Goal: Navigation & Orientation: Understand site structure

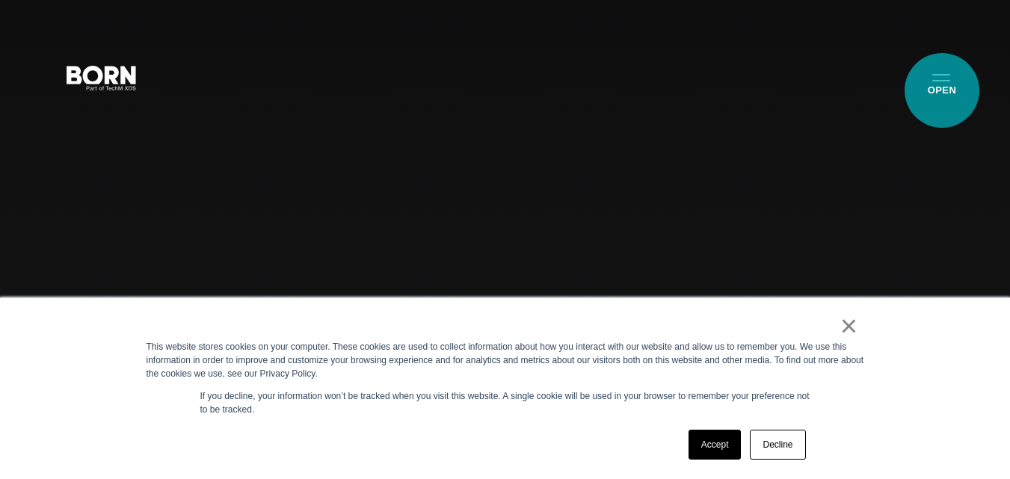
click at [942, 90] on button "Primary Menu" at bounding box center [942, 76] width 36 height 31
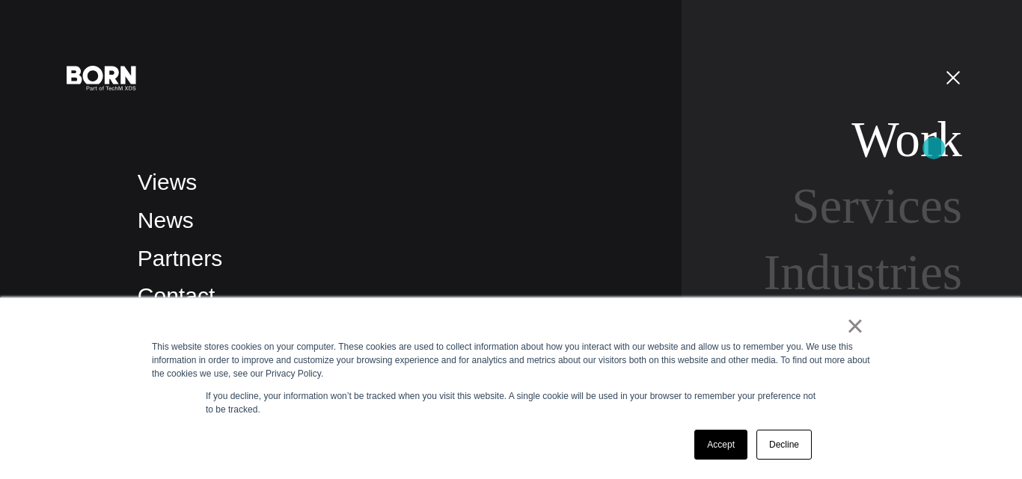
click at [933, 148] on link "Work" at bounding box center [906, 139] width 111 height 56
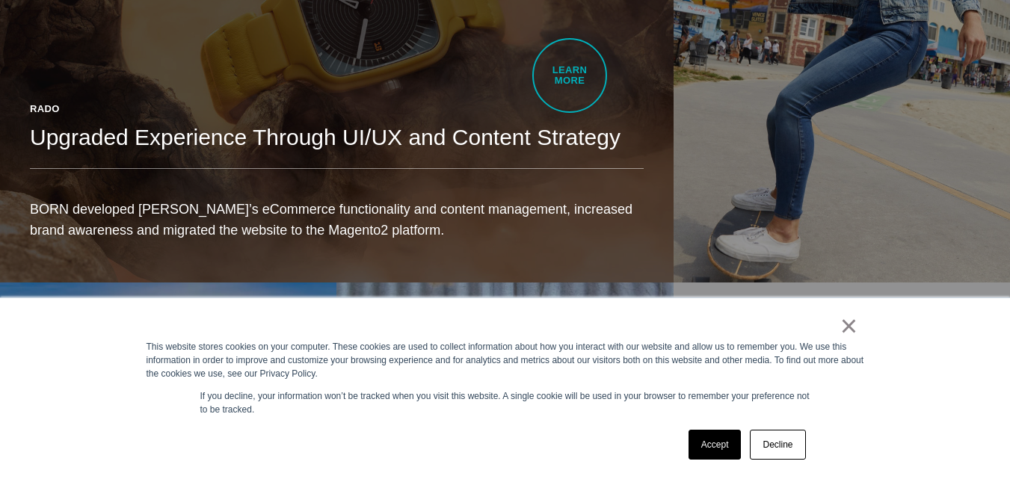
scroll to position [1496, 0]
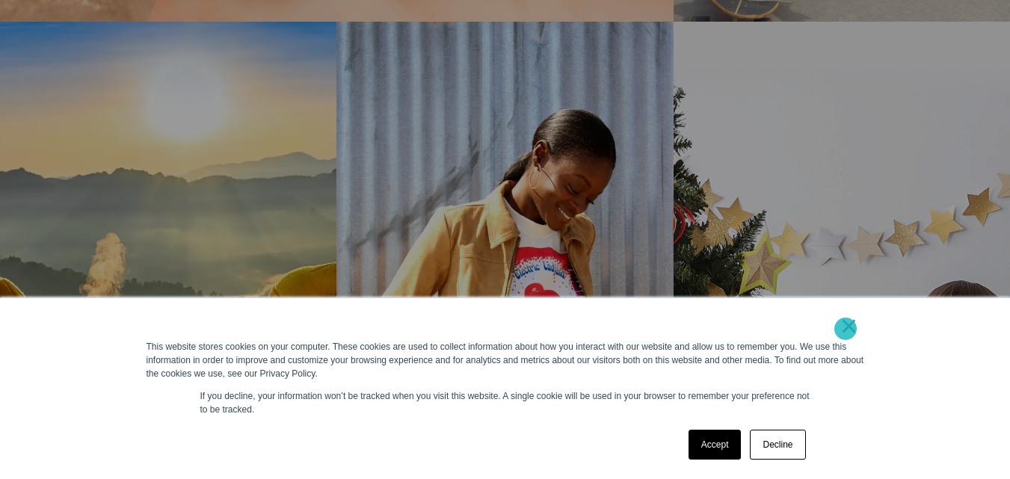
click at [846, 329] on link "×" at bounding box center [850, 325] width 18 height 13
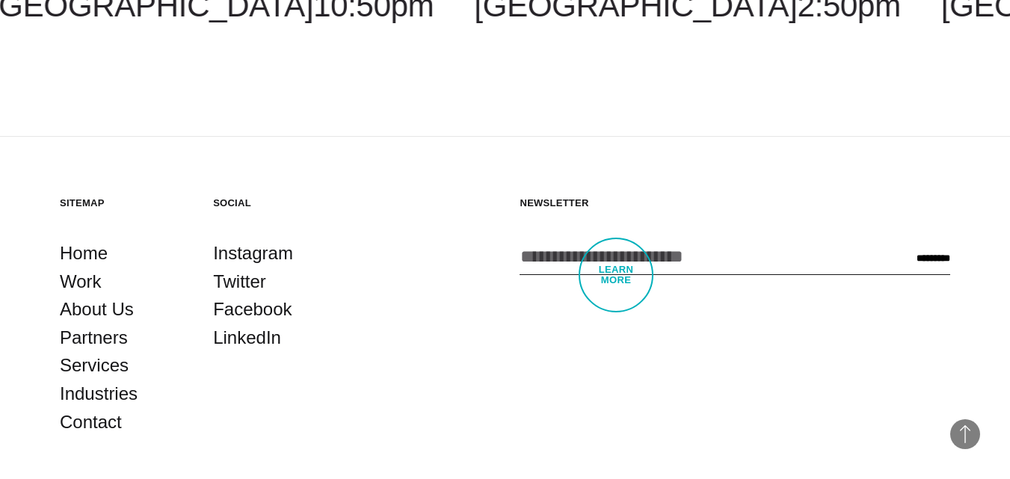
scroll to position [4365, 0]
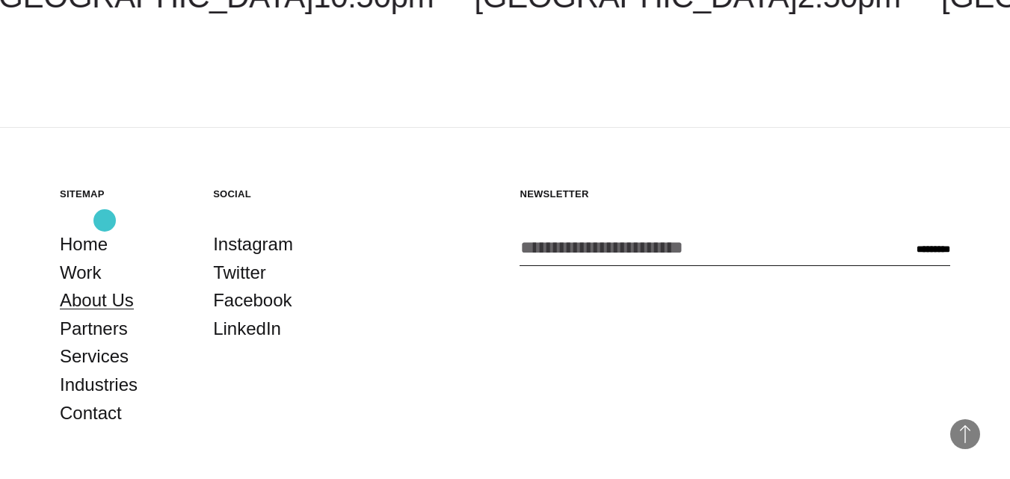
click at [105, 286] on link "About Us" at bounding box center [97, 300] width 74 height 28
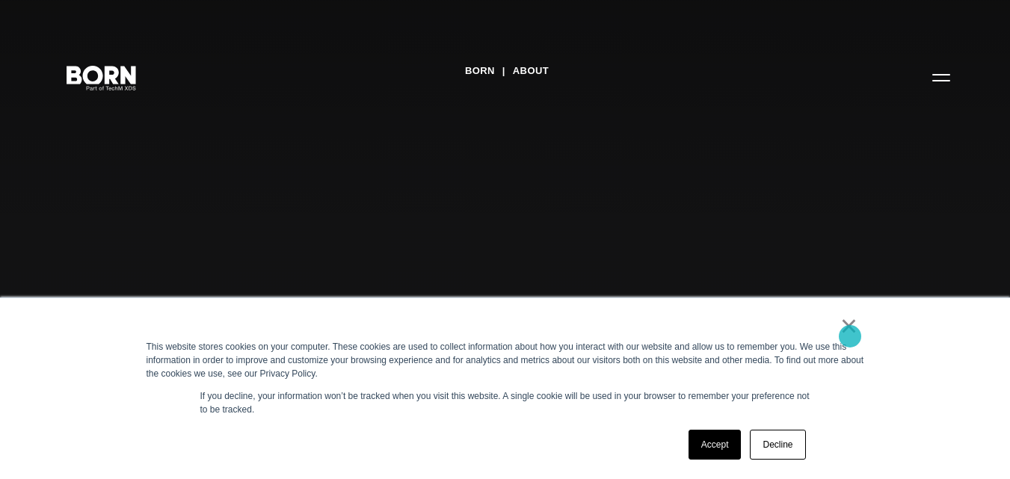
click at [850, 333] on link "×" at bounding box center [850, 325] width 18 height 13
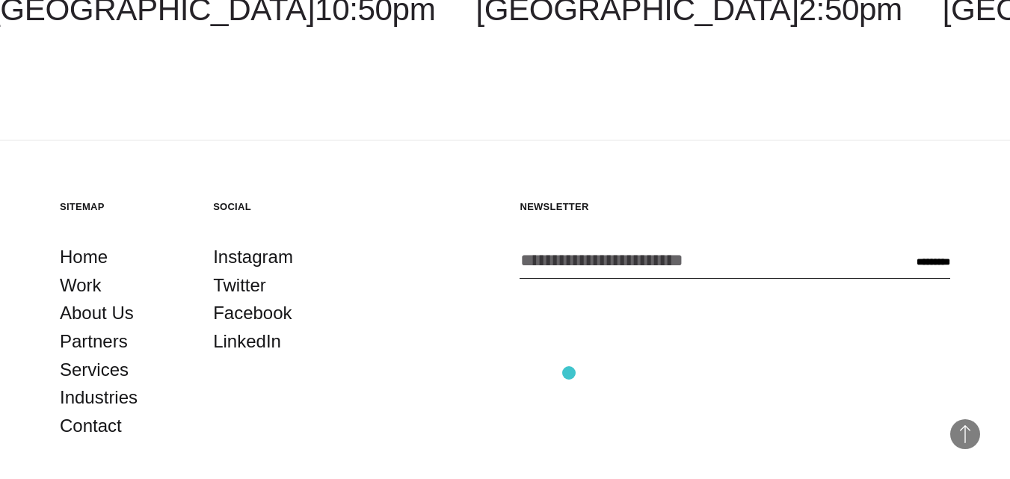
scroll to position [4836, 0]
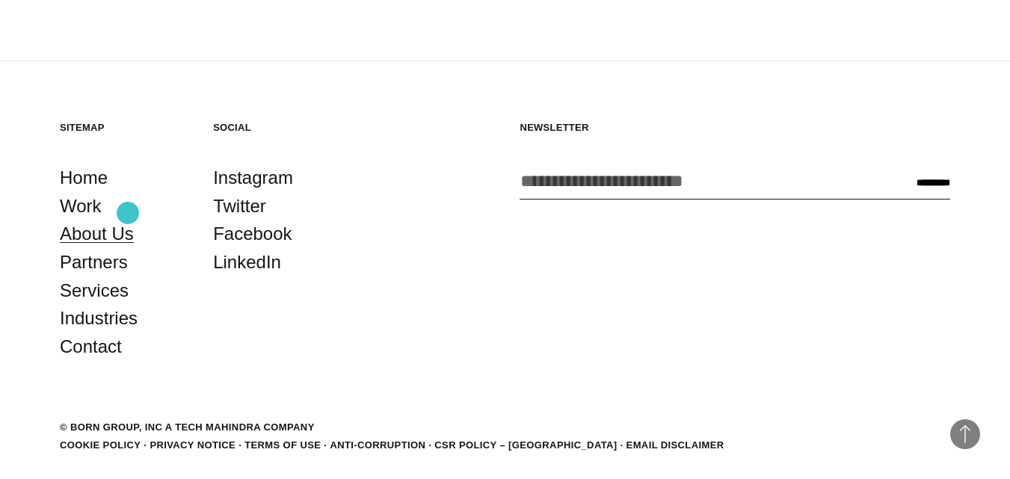
click at [128, 220] on link "About Us" at bounding box center [97, 234] width 74 height 28
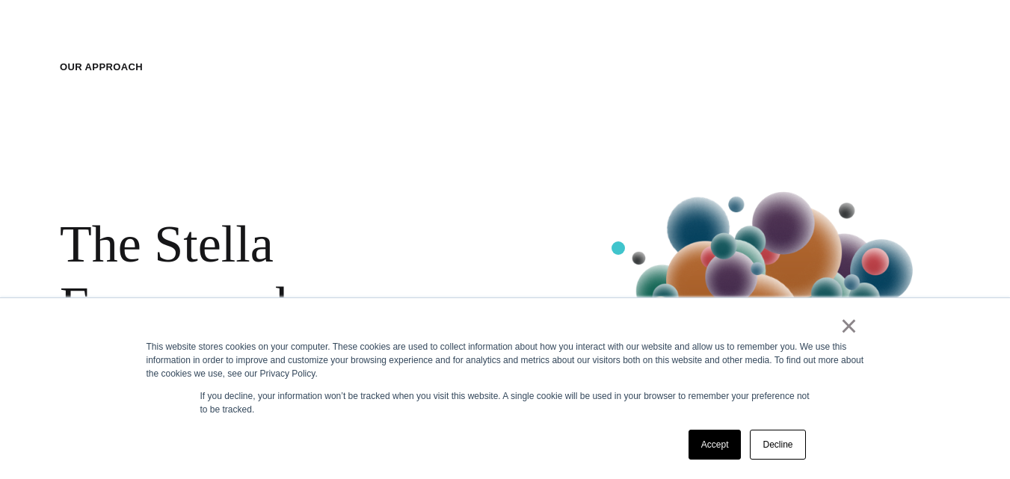
scroll to position [1571, 0]
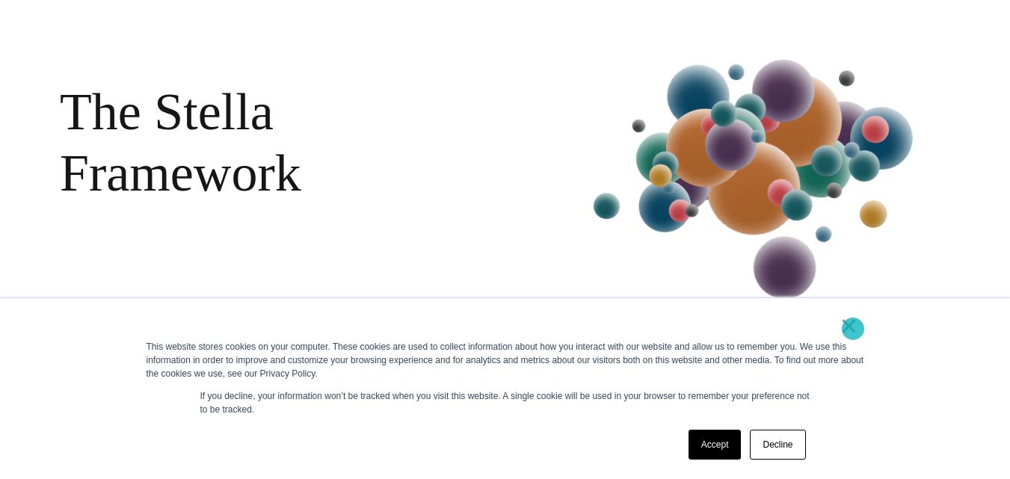
click at [853, 329] on link "×" at bounding box center [850, 325] width 18 height 13
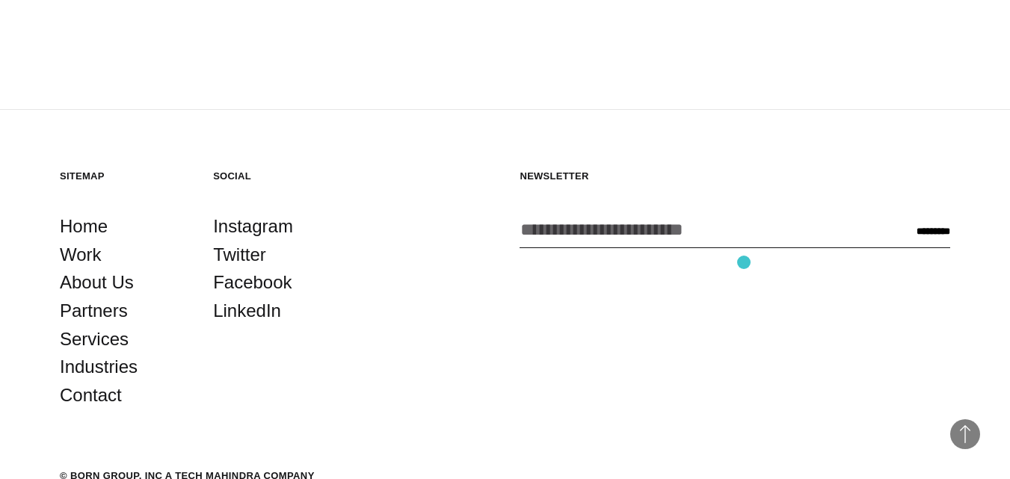
scroll to position [4836, 0]
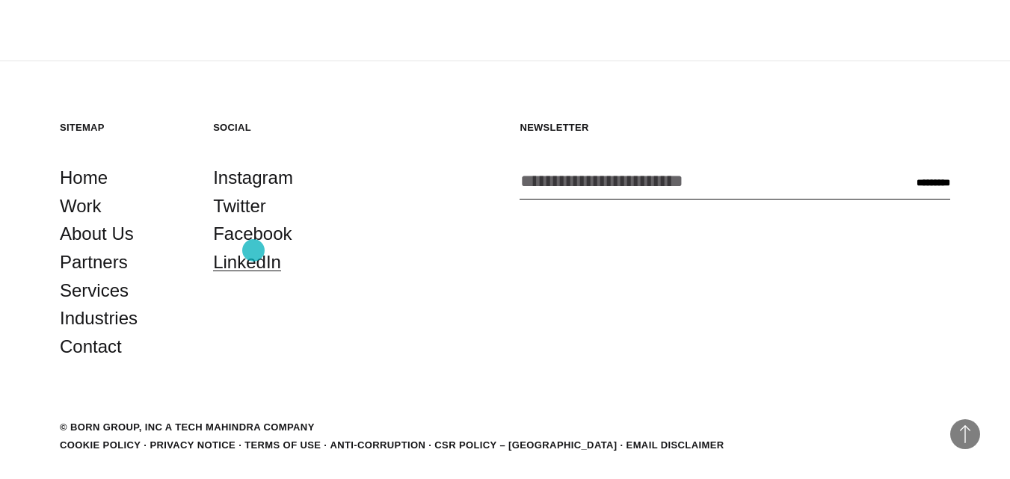
click at [254, 251] on link "LinkedIn" at bounding box center [247, 262] width 68 height 28
